Goal: Communication & Community: Ask a question

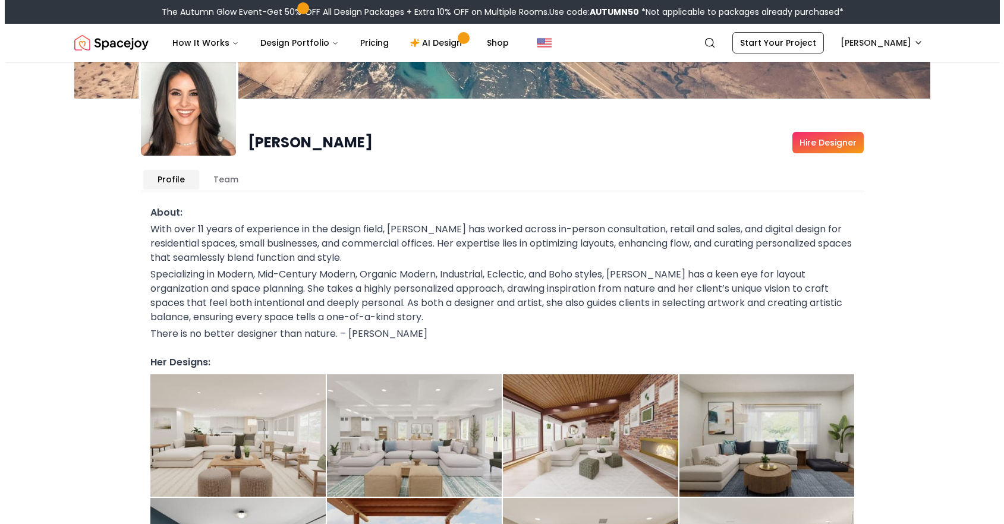
scroll to position [81, 0]
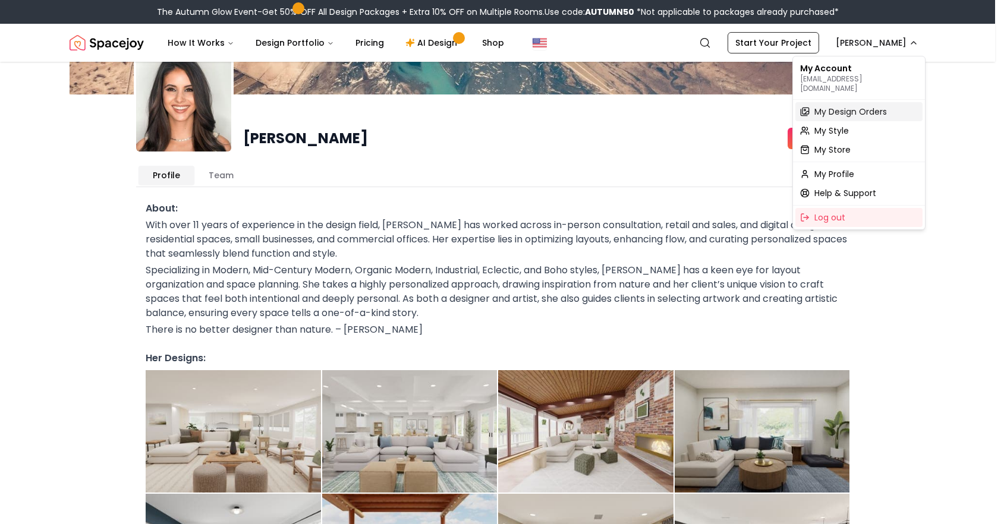
click at [827, 106] on span "My Design Orders" at bounding box center [850, 112] width 73 height 12
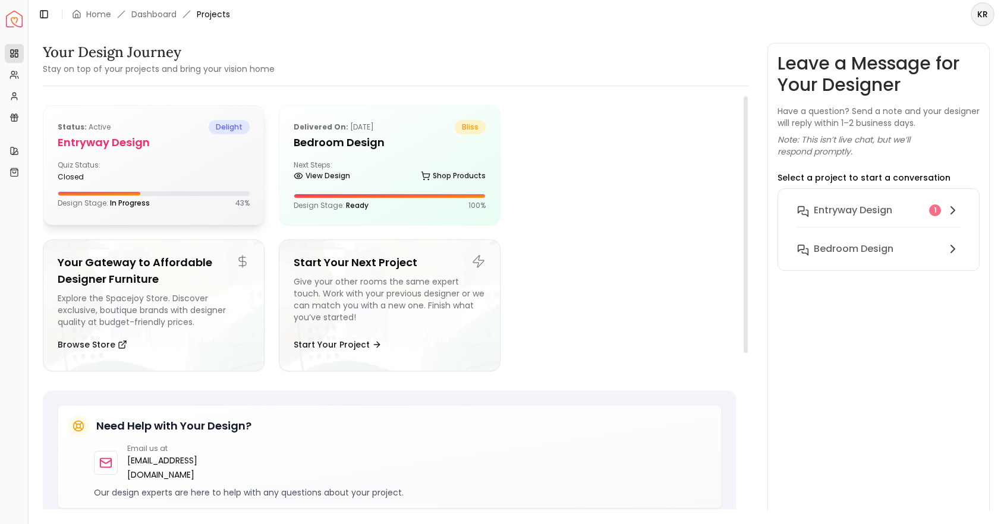
click at [197, 106] on div "Status: active delight entryway design Quiz Status: closed Design Stage: In Pro…" at bounding box center [153, 164] width 221 height 117
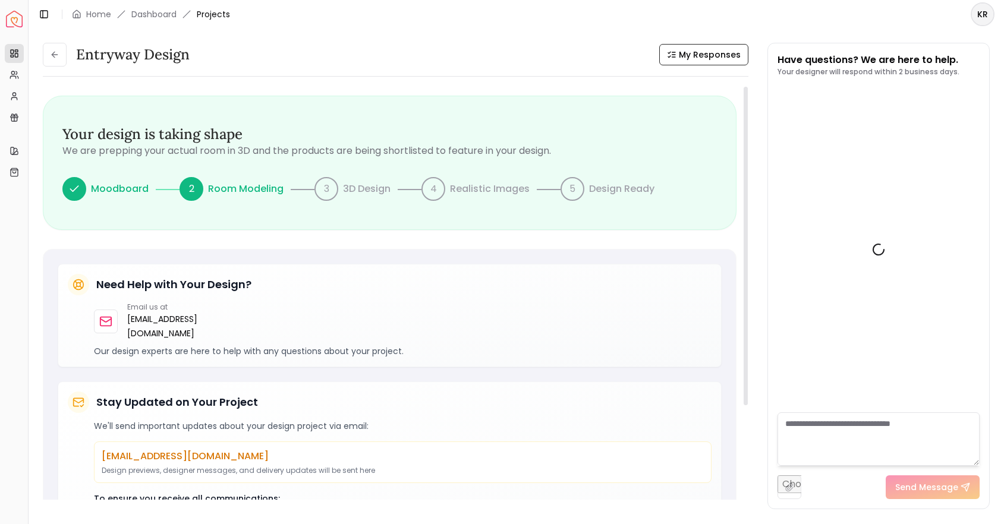
scroll to position [292, 0]
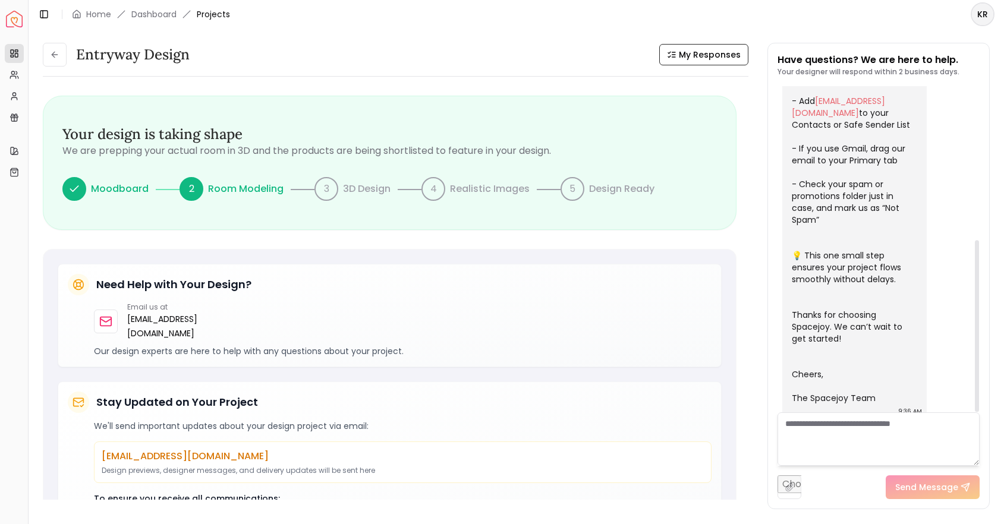
click at [848, 433] on textarea at bounding box center [879, 440] width 202 height 54
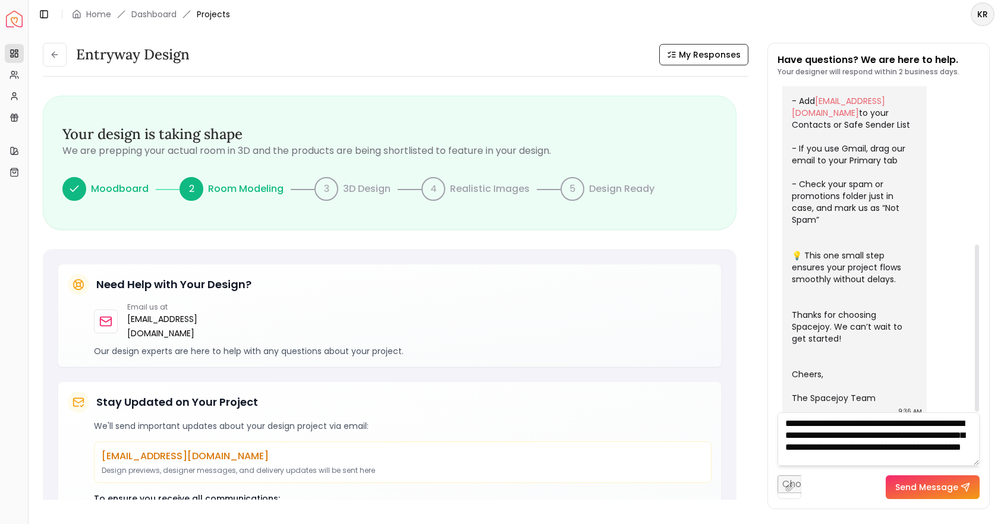
scroll to position [12, 0]
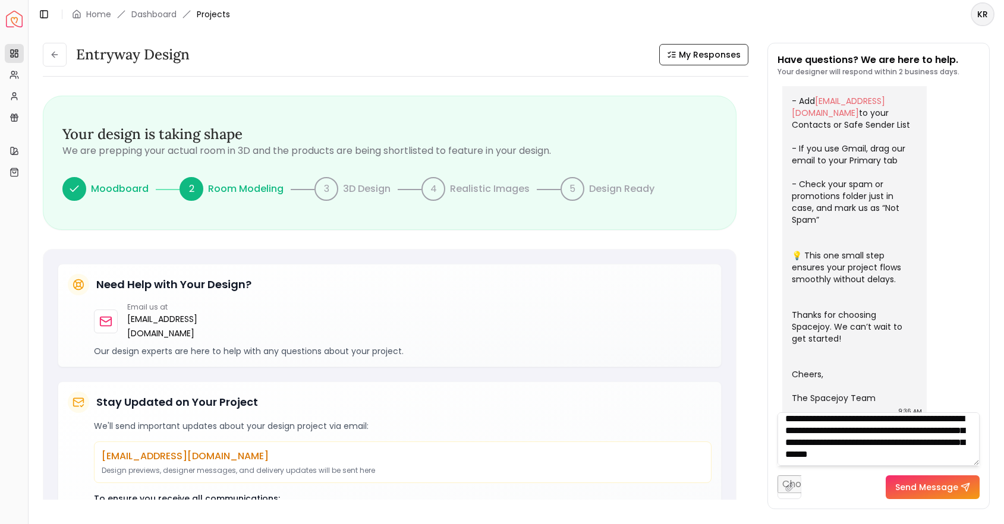
type textarea "**********"
click at [938, 493] on button "Send Message" at bounding box center [933, 488] width 94 height 24
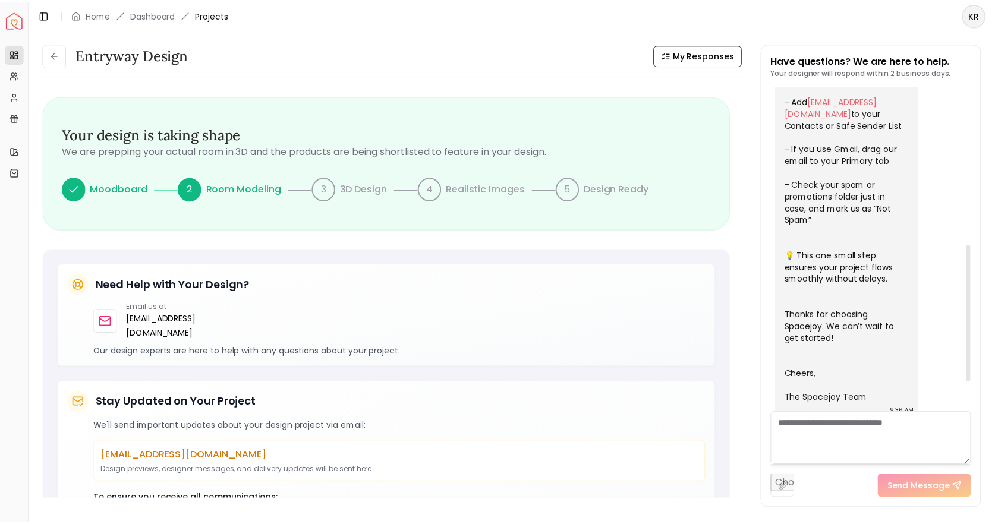
scroll to position [442, 0]
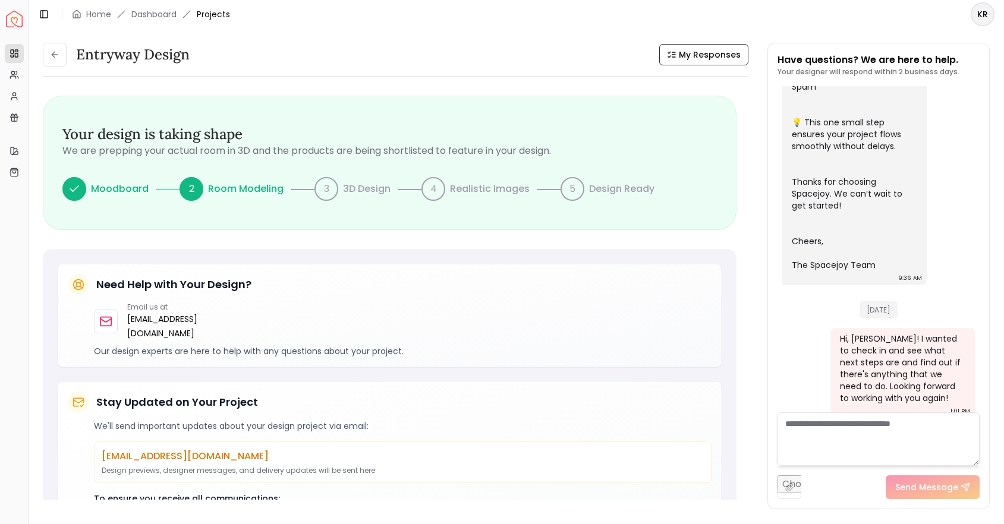
click at [13, 17] on img "Spacejoy" at bounding box center [14, 19] width 17 height 17
